Goal: Obtain resource: Download file/media

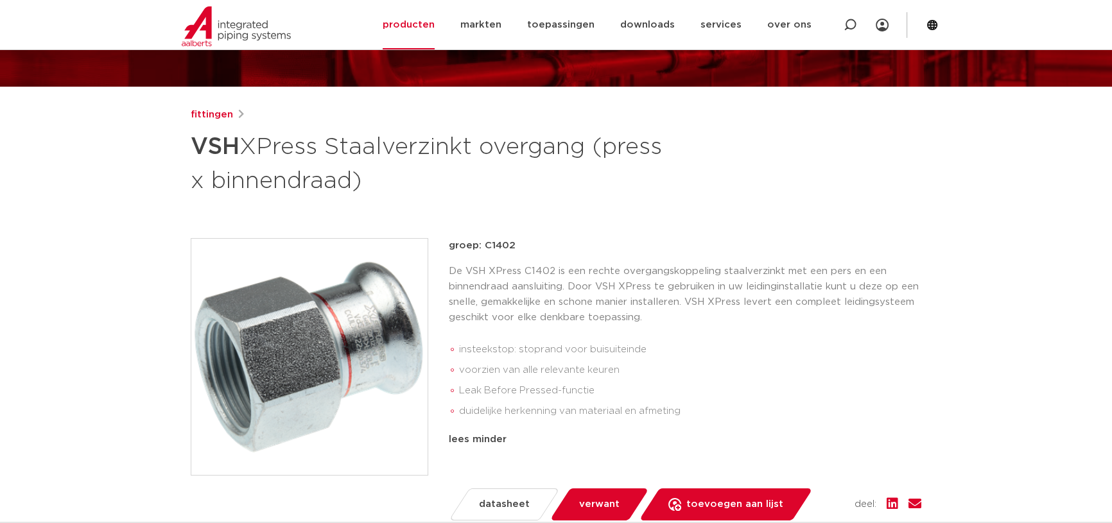
scroll to position [116, 0]
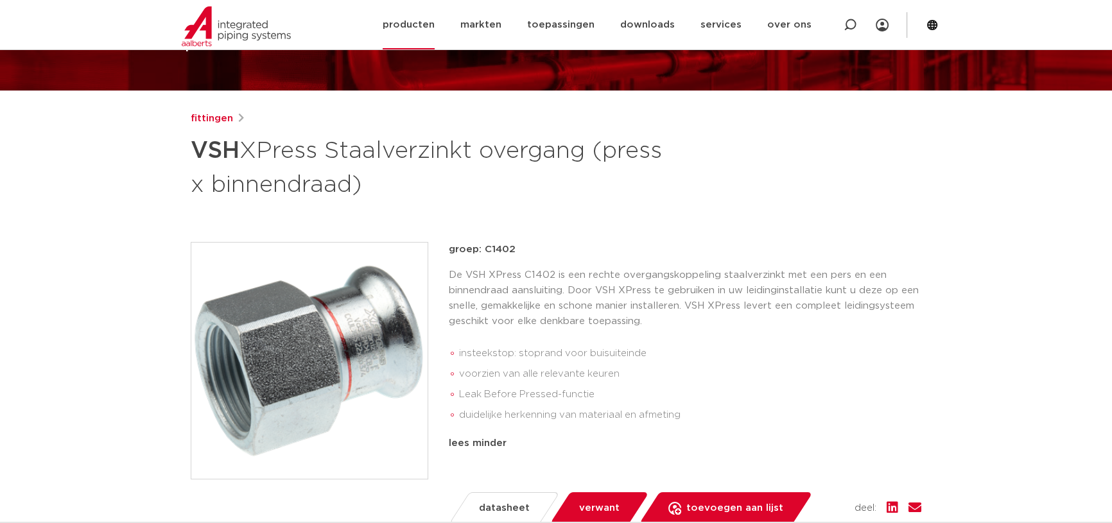
click at [231, 28] on img at bounding box center [236, 26] width 109 height 40
click at [397, 26] on link "producten" at bounding box center [409, 24] width 52 height 49
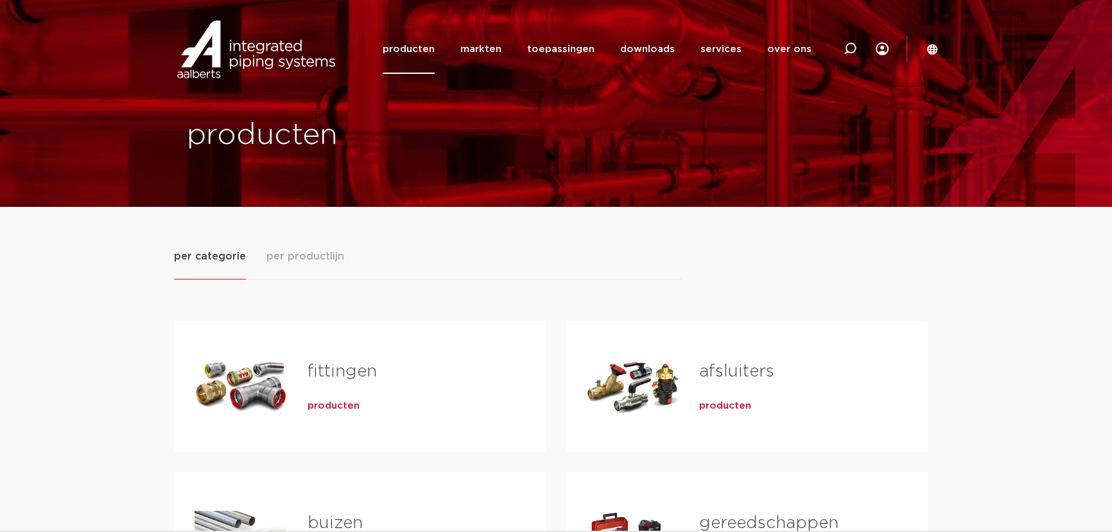
click at [330, 405] on span "producten" at bounding box center [334, 405] width 52 height 13
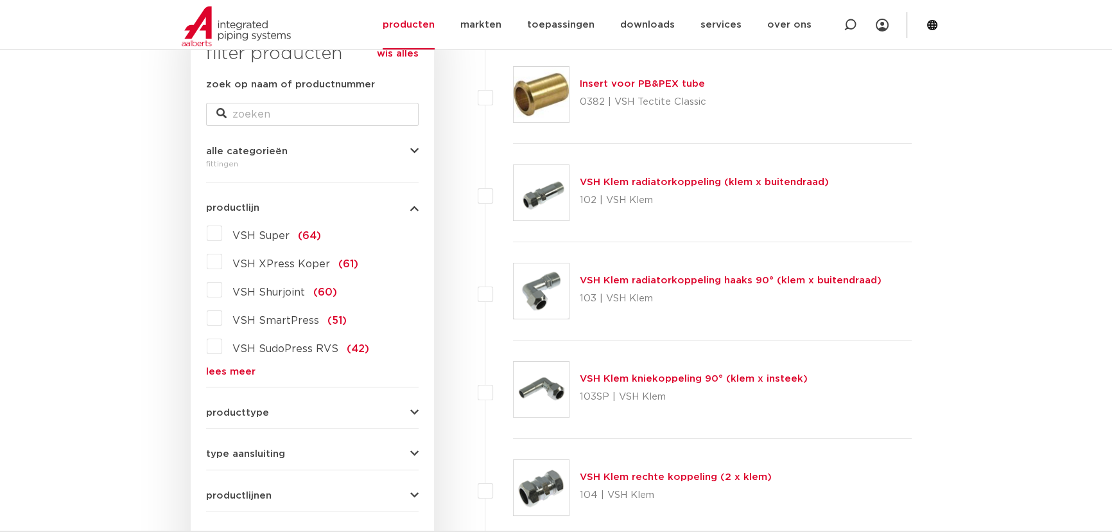
scroll to position [232, 0]
click at [232, 364] on div "VSH Super (64) VSH XPress Koper (61) VSH Shurjoint (60) VSH SmartPress (51) VSH…" at bounding box center [312, 299] width 213 height 153
click at [240, 376] on link "lees meer" at bounding box center [312, 372] width 213 height 10
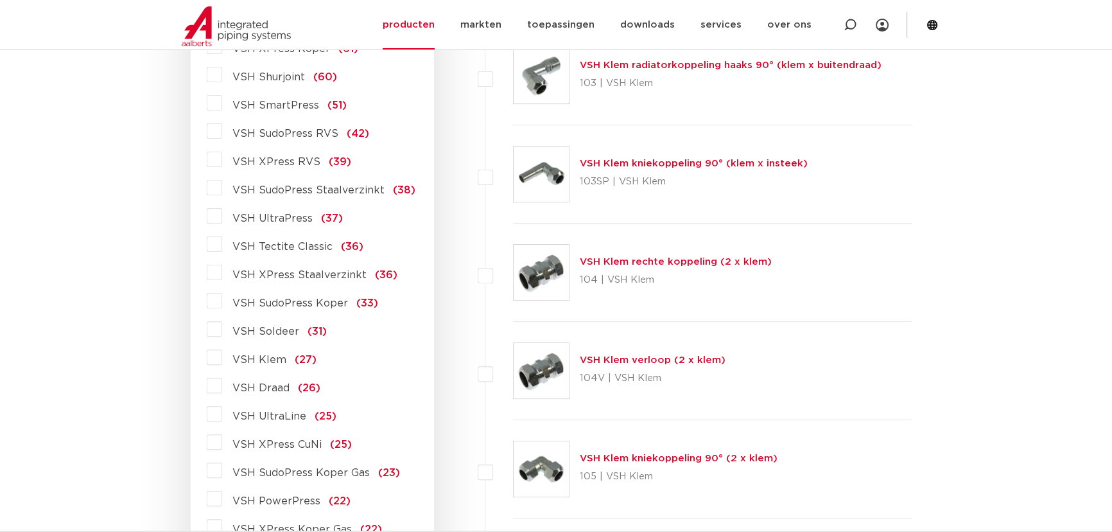
scroll to position [466, 0]
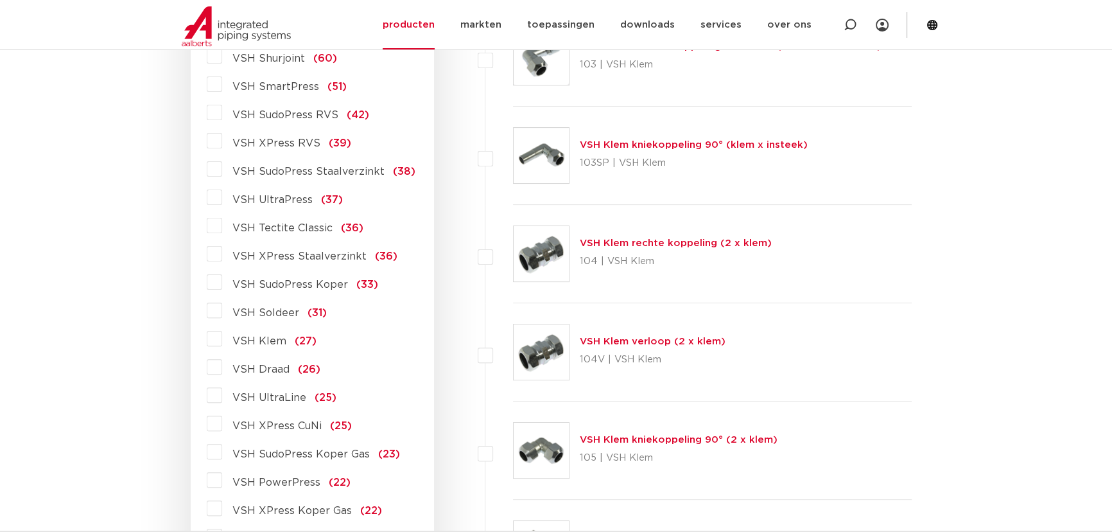
click at [270, 371] on span "VSH Draad" at bounding box center [260, 369] width 57 height 10
click at [0, 0] on input "VSH Draad (26)" at bounding box center [0, 0] width 0 height 0
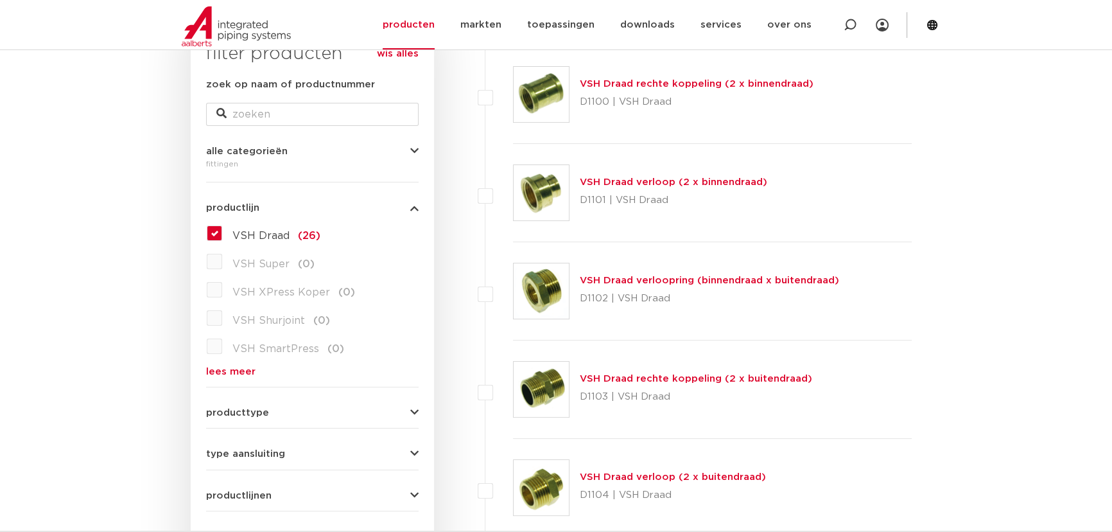
scroll to position [174, 0]
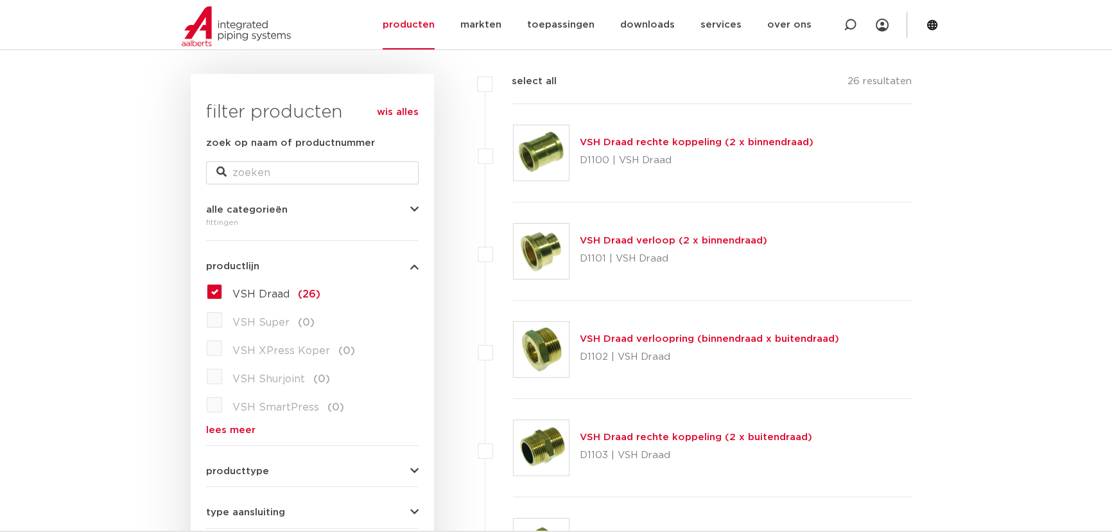
click at [798, 343] on link "VSH Draad verloopring (binnendraad x buitendraad)" at bounding box center [709, 339] width 259 height 10
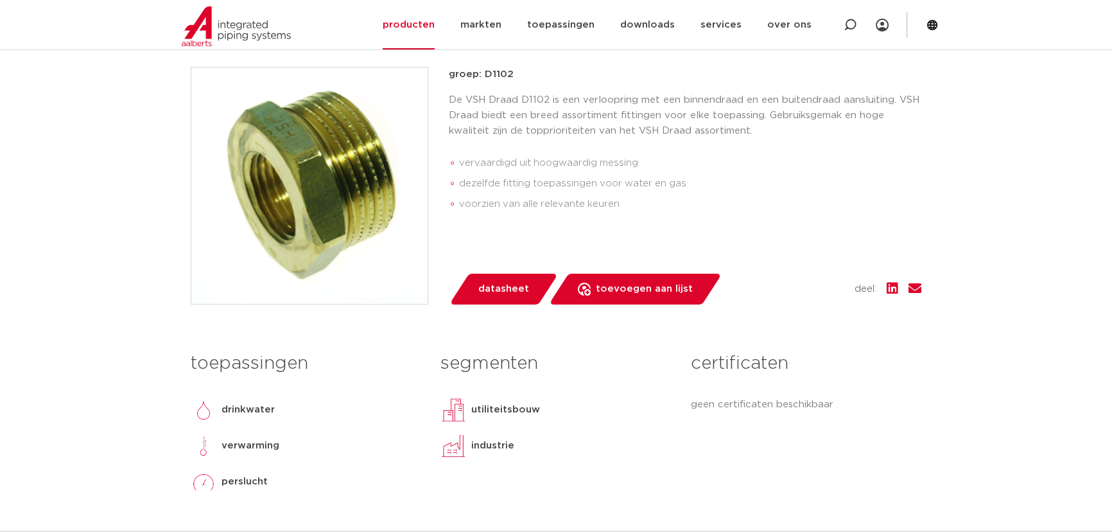
click at [512, 288] on span "datasheet" at bounding box center [503, 289] width 51 height 21
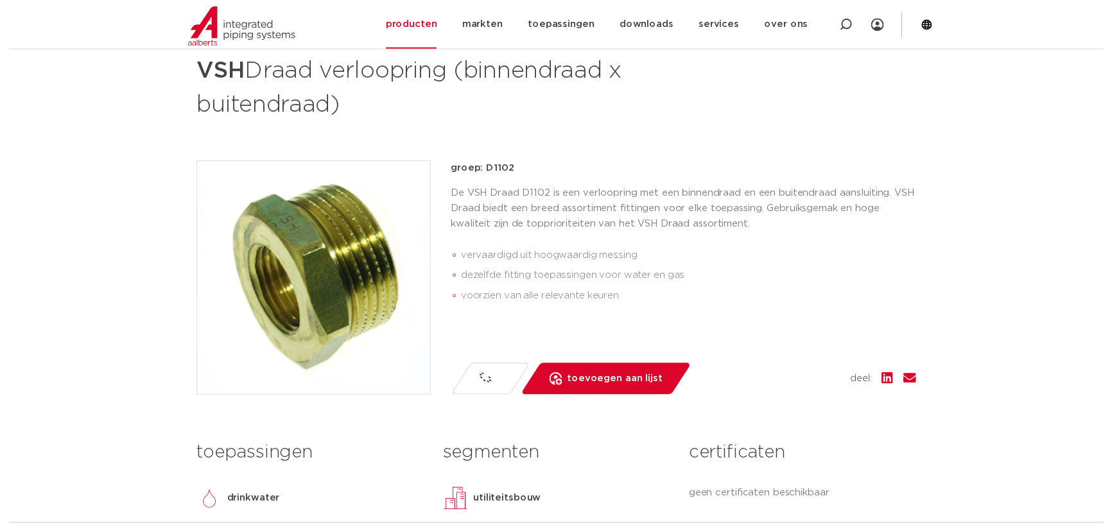
scroll to position [175, 0]
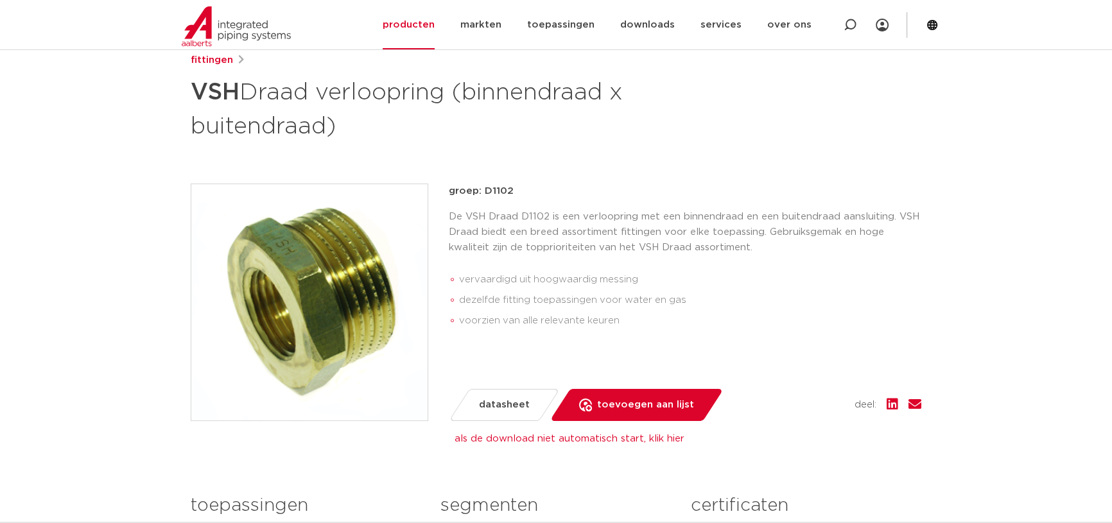
click at [663, 437] on link "als de download niet automatisch start, klik hier" at bounding box center [570, 439] width 230 height 10
drag, startPoint x: 985, startPoint y: 161, endPoint x: 988, endPoint y: 151, distance: 10.8
click at [562, 219] on p "De VSH Draad D1102 is een verloopring met een binnendraad en een buitendraad aa…" at bounding box center [685, 232] width 473 height 46
drag, startPoint x: 484, startPoint y: 187, endPoint x: 515, endPoint y: 189, distance: 31.5
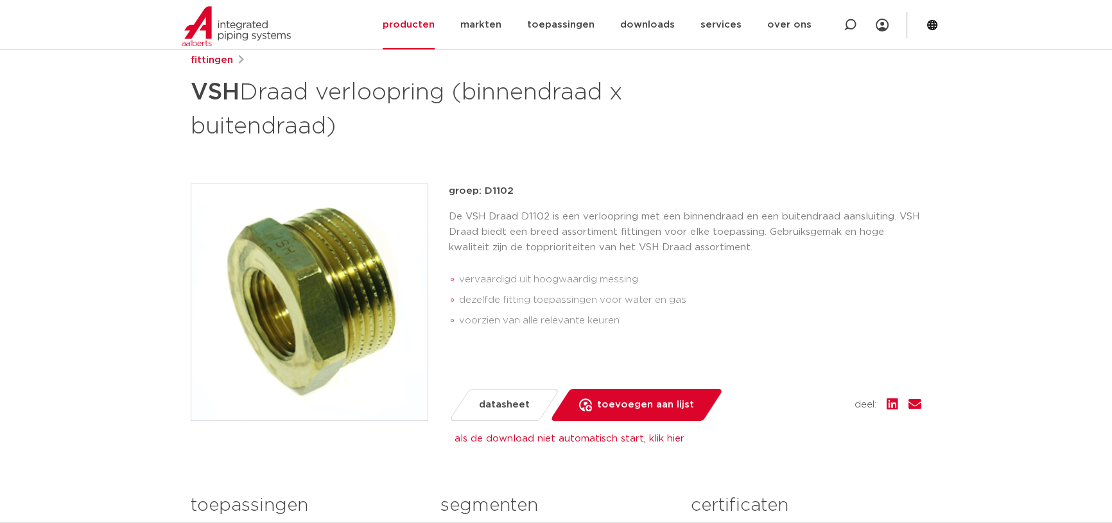
click at [515, 189] on p "groep: D1102" at bounding box center [685, 191] width 473 height 15
copy p "D1102"
drag, startPoint x: 518, startPoint y: 276, endPoint x: 643, endPoint y: 277, distance: 125.2
click at [643, 277] on li "vervaardigd uit hoogwaardig messing" at bounding box center [690, 280] width 462 height 21
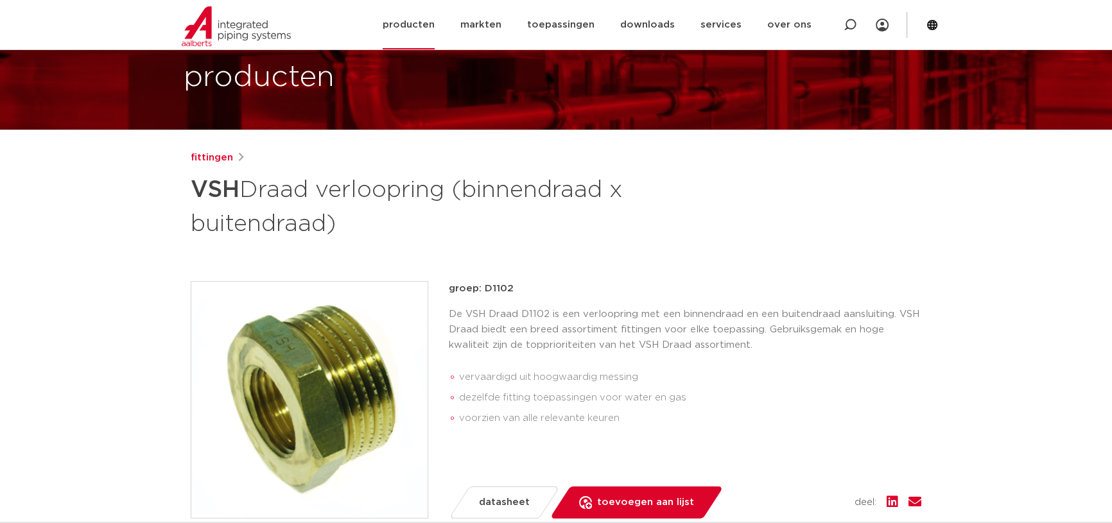
scroll to position [58, 0]
